Goal: Information Seeking & Learning: Learn about a topic

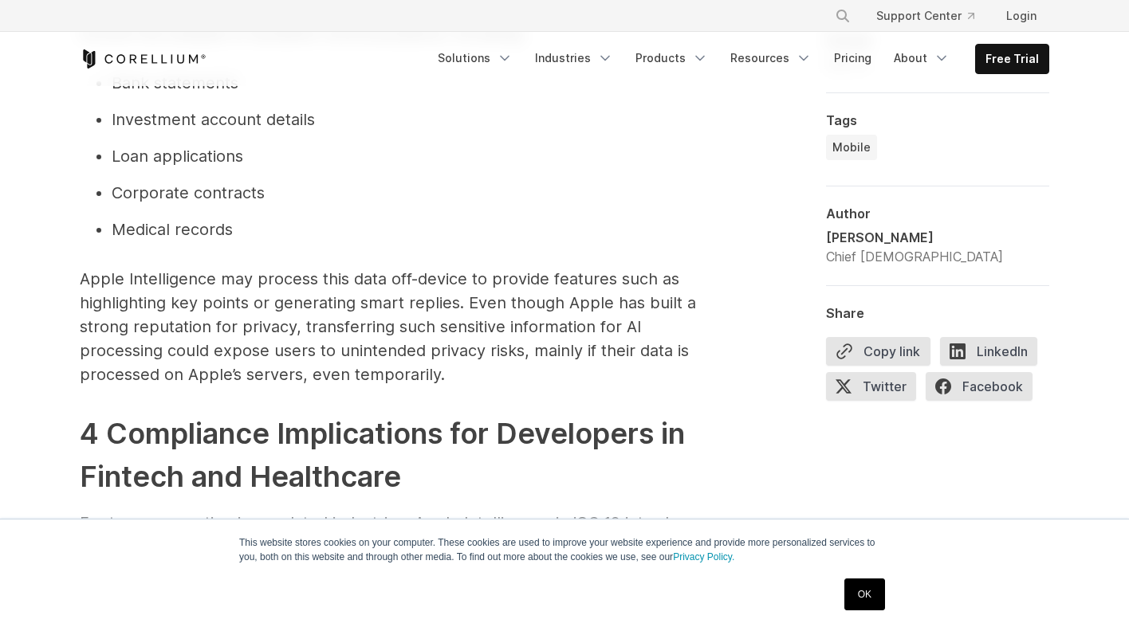
scroll to position [1615, 0]
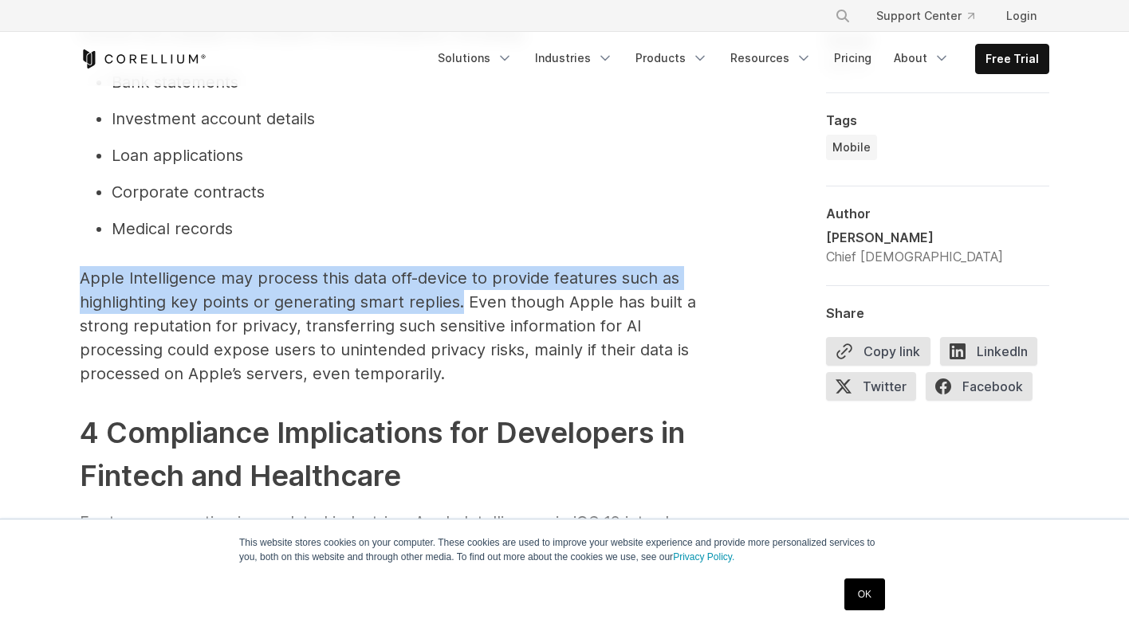
drag, startPoint x: 77, startPoint y: 278, endPoint x: 461, endPoint y: 305, distance: 385.2
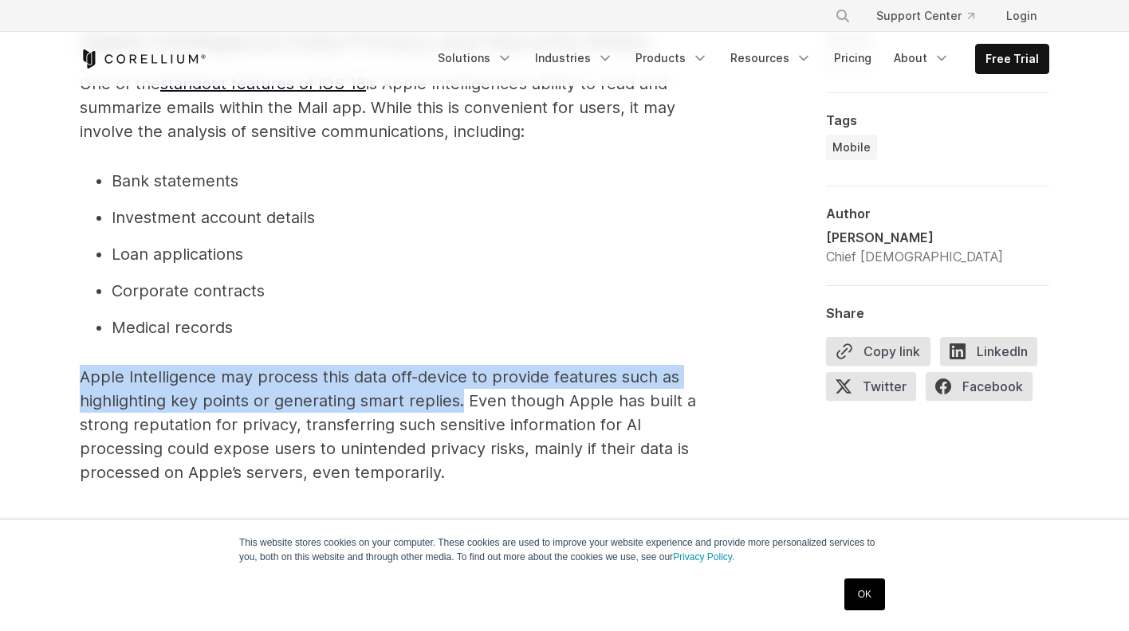
scroll to position [1518, 0]
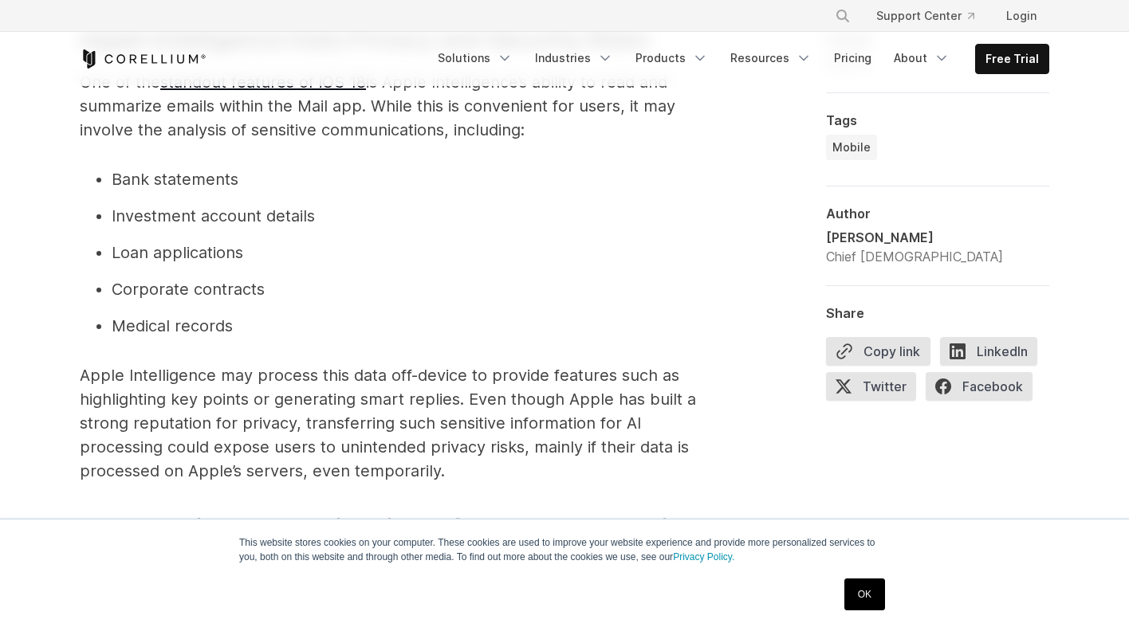
click at [461, 305] on ul "Bank statements Investment account details Loan applications Corporate contract…" at bounding box center [399, 252] width 638 height 171
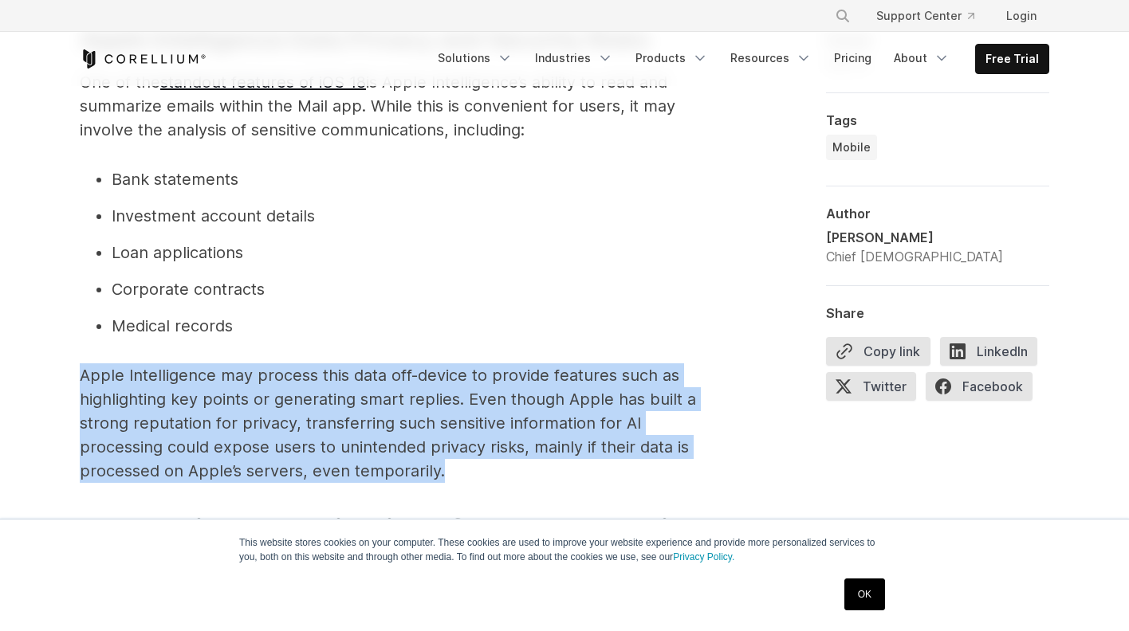
drag, startPoint x: 78, startPoint y: 375, endPoint x: 476, endPoint y: 470, distance: 409.2
copy p "Apple Intelligence may process this data off-device to provide features such as…"
click at [476, 470] on p "Apple Intelligence may process this data off-device to provide features such as…" at bounding box center [399, 424] width 638 height 120
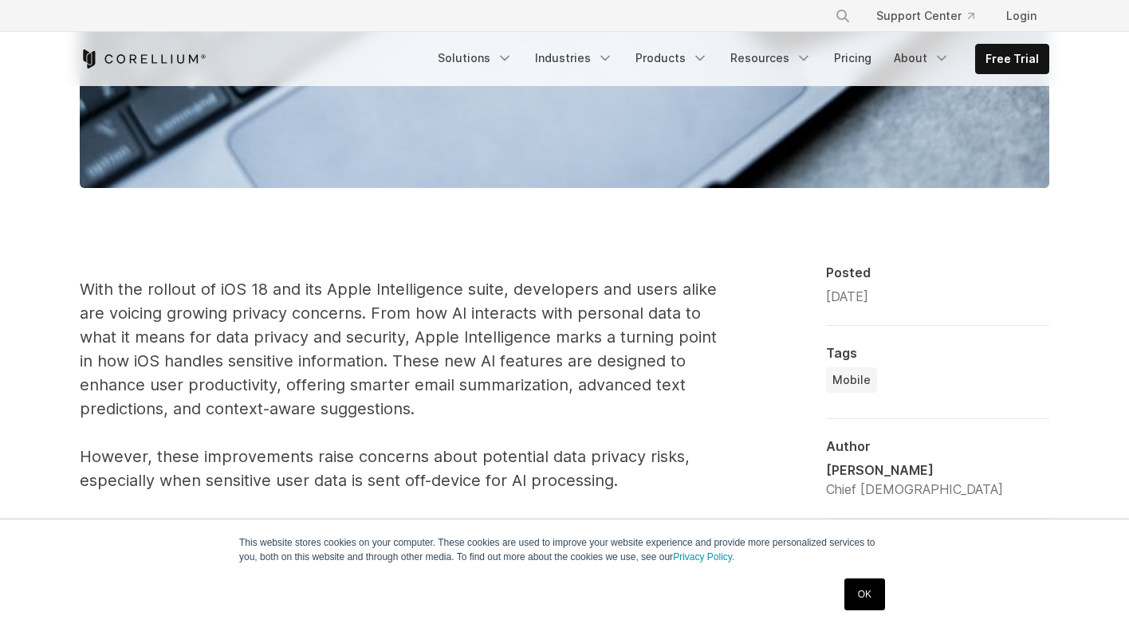
scroll to position [879, 0]
